Goal: Check status: Check status

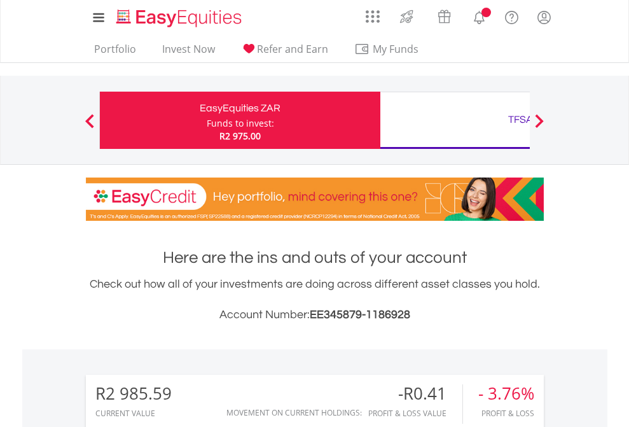
scroll to position [122, 200]
click at [207, 120] on div "Funds to invest:" at bounding box center [240, 123] width 67 height 13
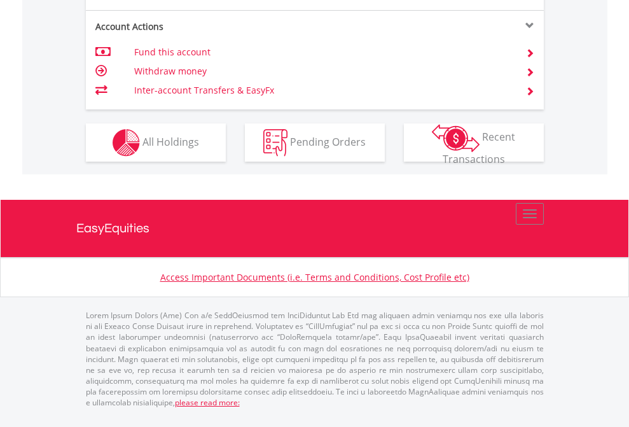
scroll to position [1194, 0]
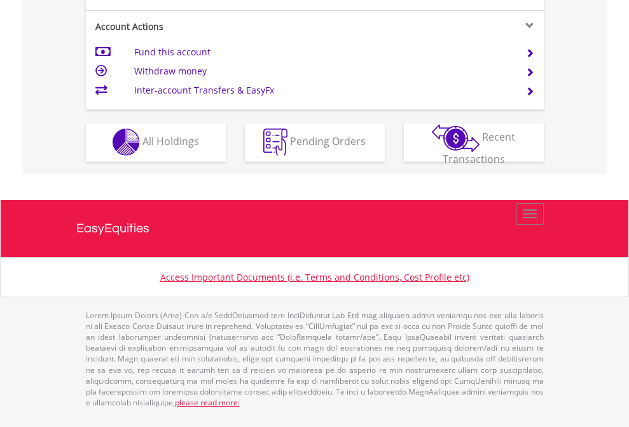
scroll to position [1190, 0]
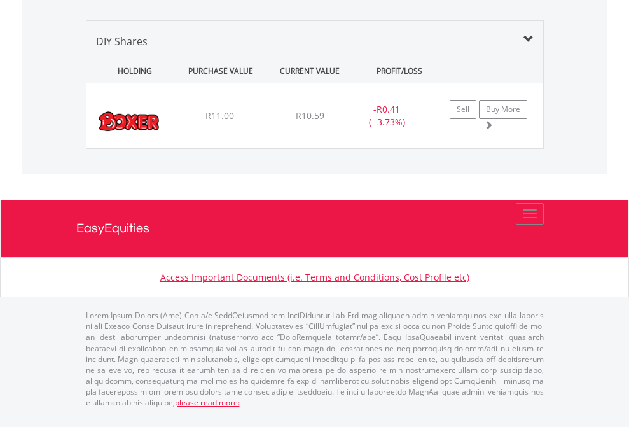
scroll to position [1416, 0]
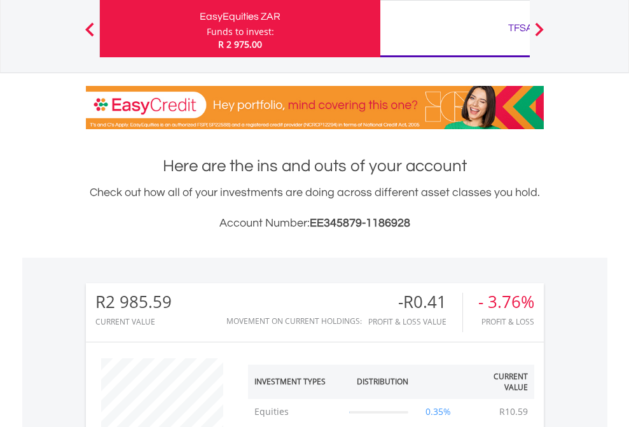
scroll to position [122, 200]
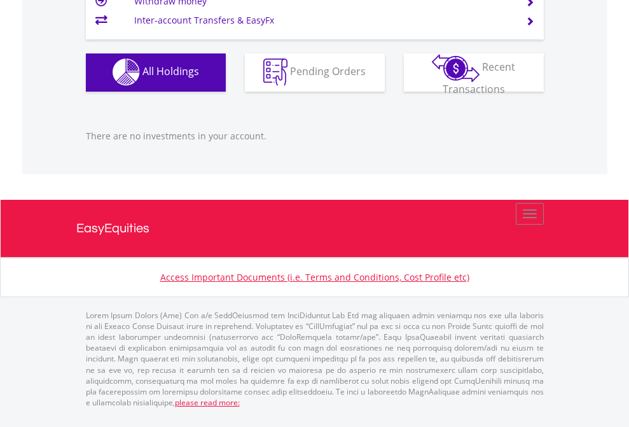
scroll to position [122, 200]
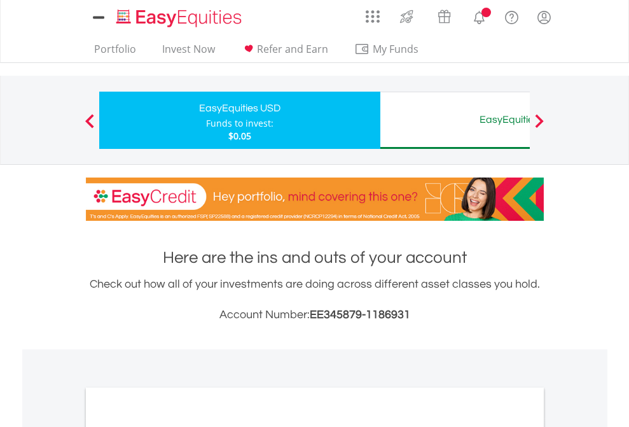
scroll to position [765, 0]
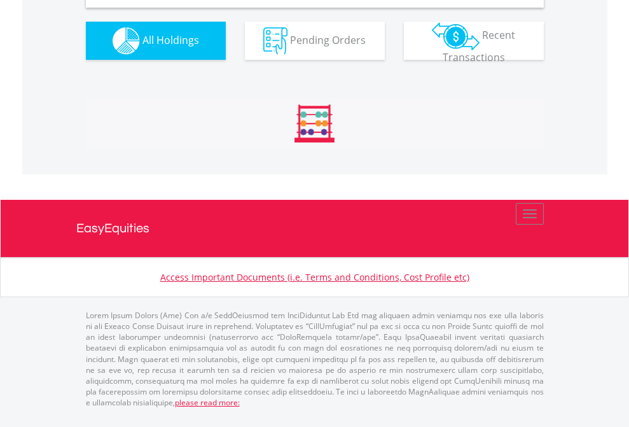
scroll to position [1230, 0]
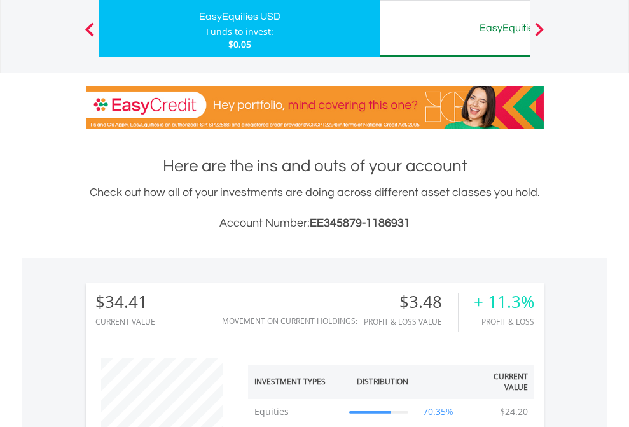
scroll to position [122, 200]
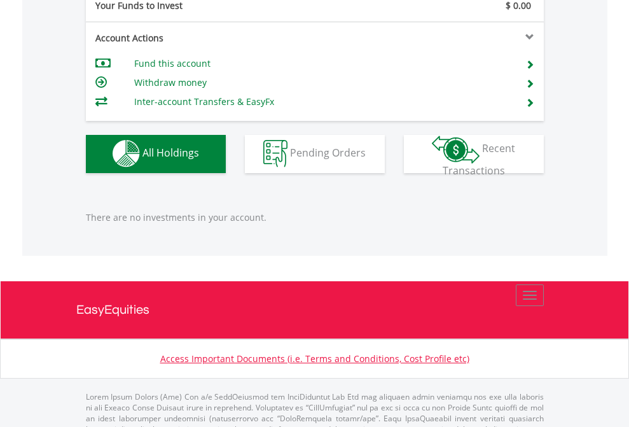
scroll to position [1260, 0]
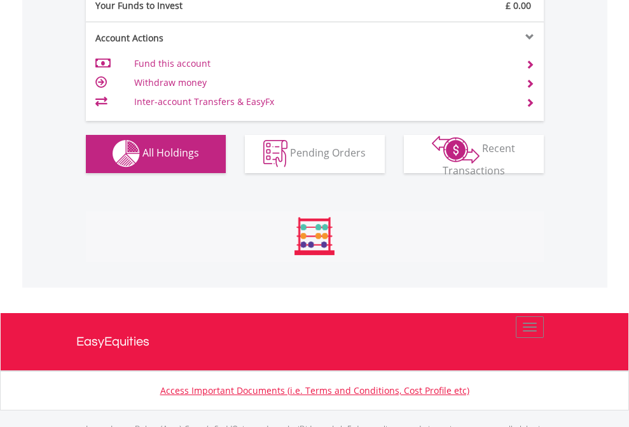
scroll to position [1260, 0]
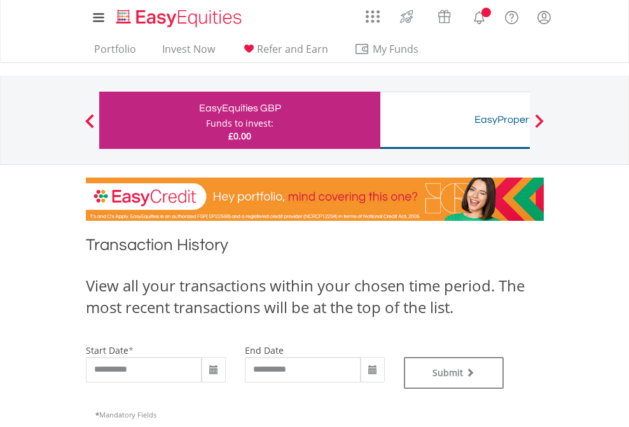
type input "**********"
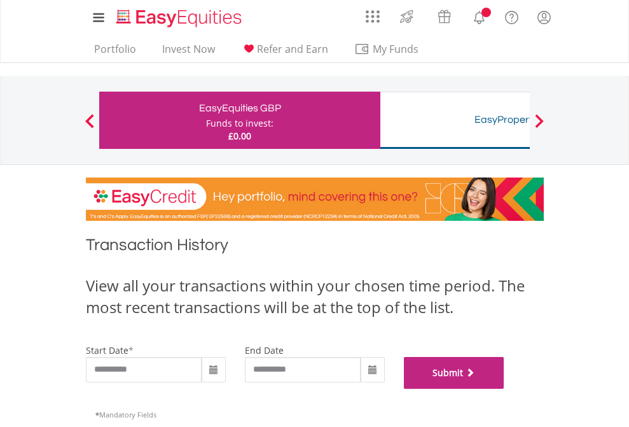
click at [505, 389] on button "Submit" at bounding box center [454, 373] width 101 height 32
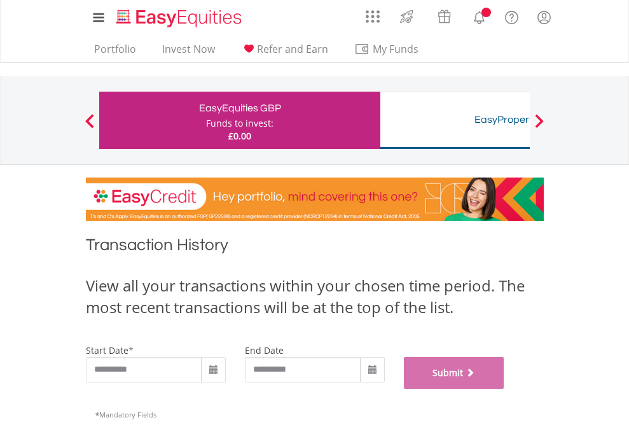
scroll to position [516, 0]
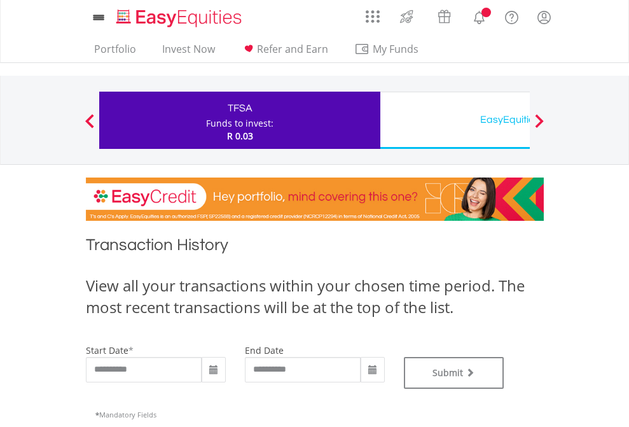
type input "**********"
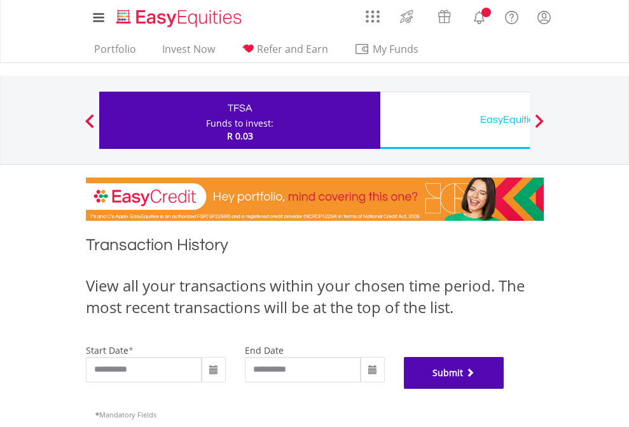
click at [505, 389] on button "Submit" at bounding box center [454, 373] width 101 height 32
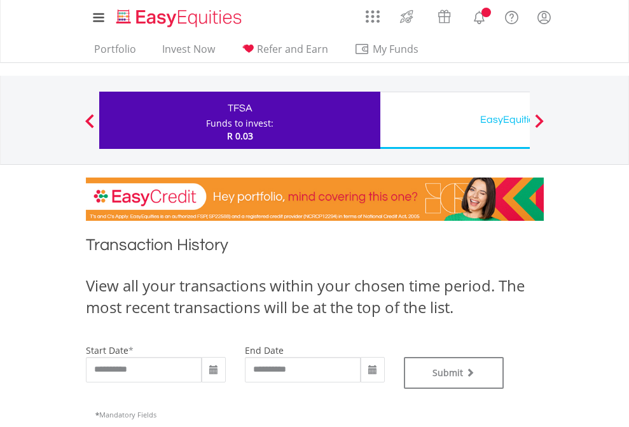
click at [455, 120] on div "EasyEquities USD" at bounding box center [520, 120] width 265 height 18
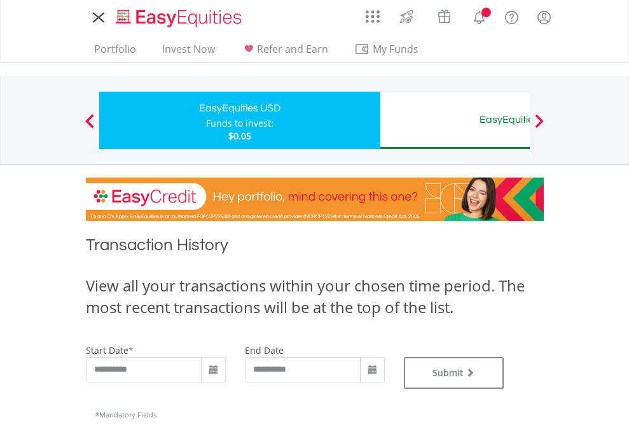
type input "**********"
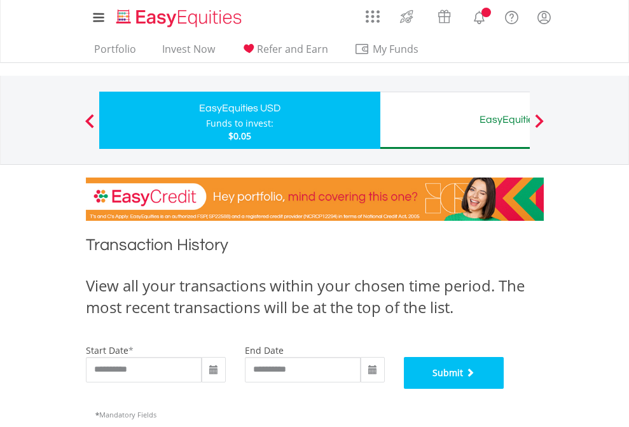
click at [505, 389] on button "Submit" at bounding box center [454, 373] width 101 height 32
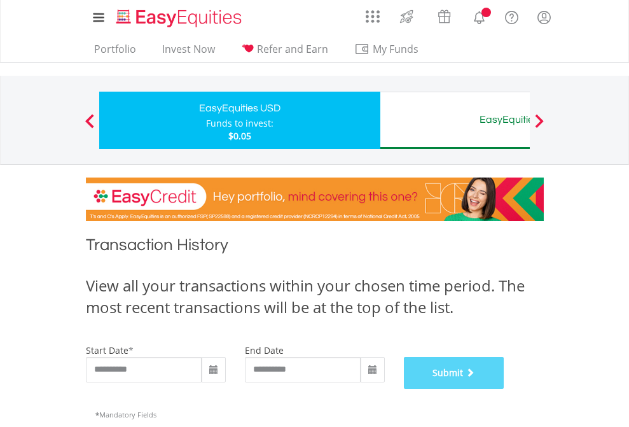
scroll to position [516, 0]
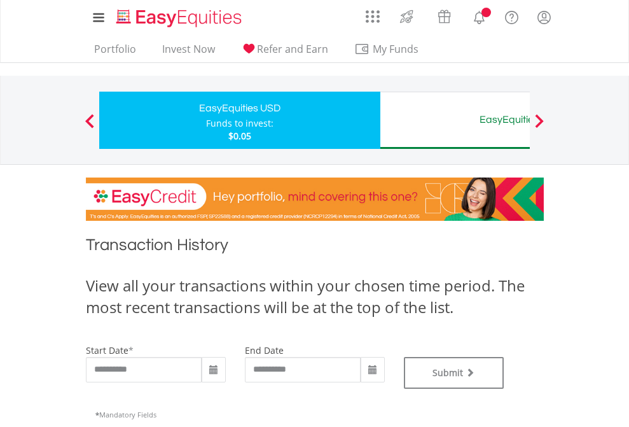
click at [455, 120] on div "EasyEquities AUD" at bounding box center [520, 120] width 265 height 18
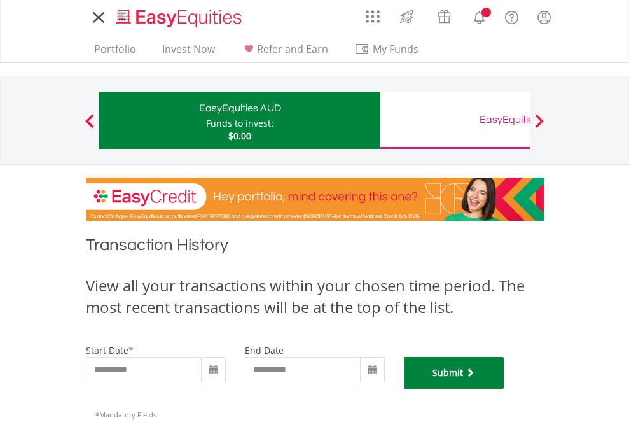
click at [505, 389] on button "Submit" at bounding box center [454, 373] width 101 height 32
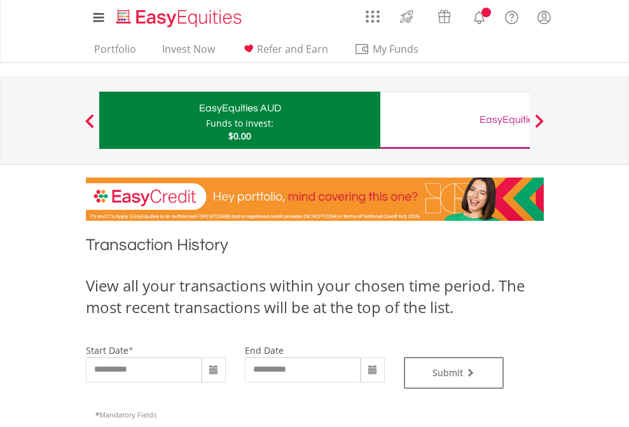
click at [455, 120] on div "EasyEquities GBP" at bounding box center [520, 120] width 265 height 18
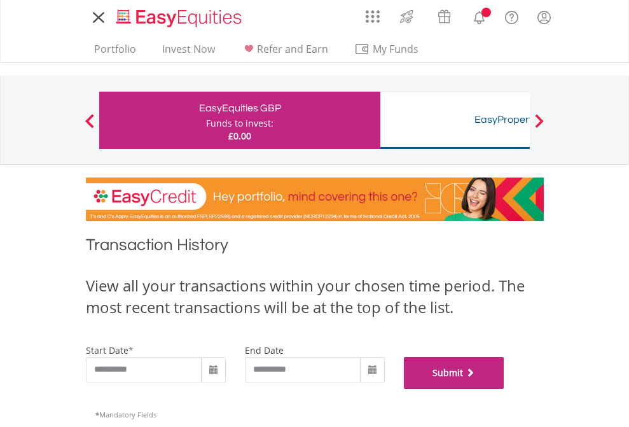
click at [505, 389] on button "Submit" at bounding box center [454, 373] width 101 height 32
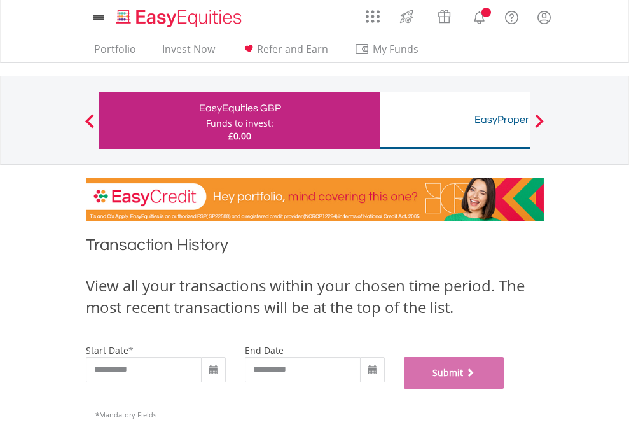
scroll to position [516, 0]
